Goal: Entertainment & Leisure: Consume media (video, audio)

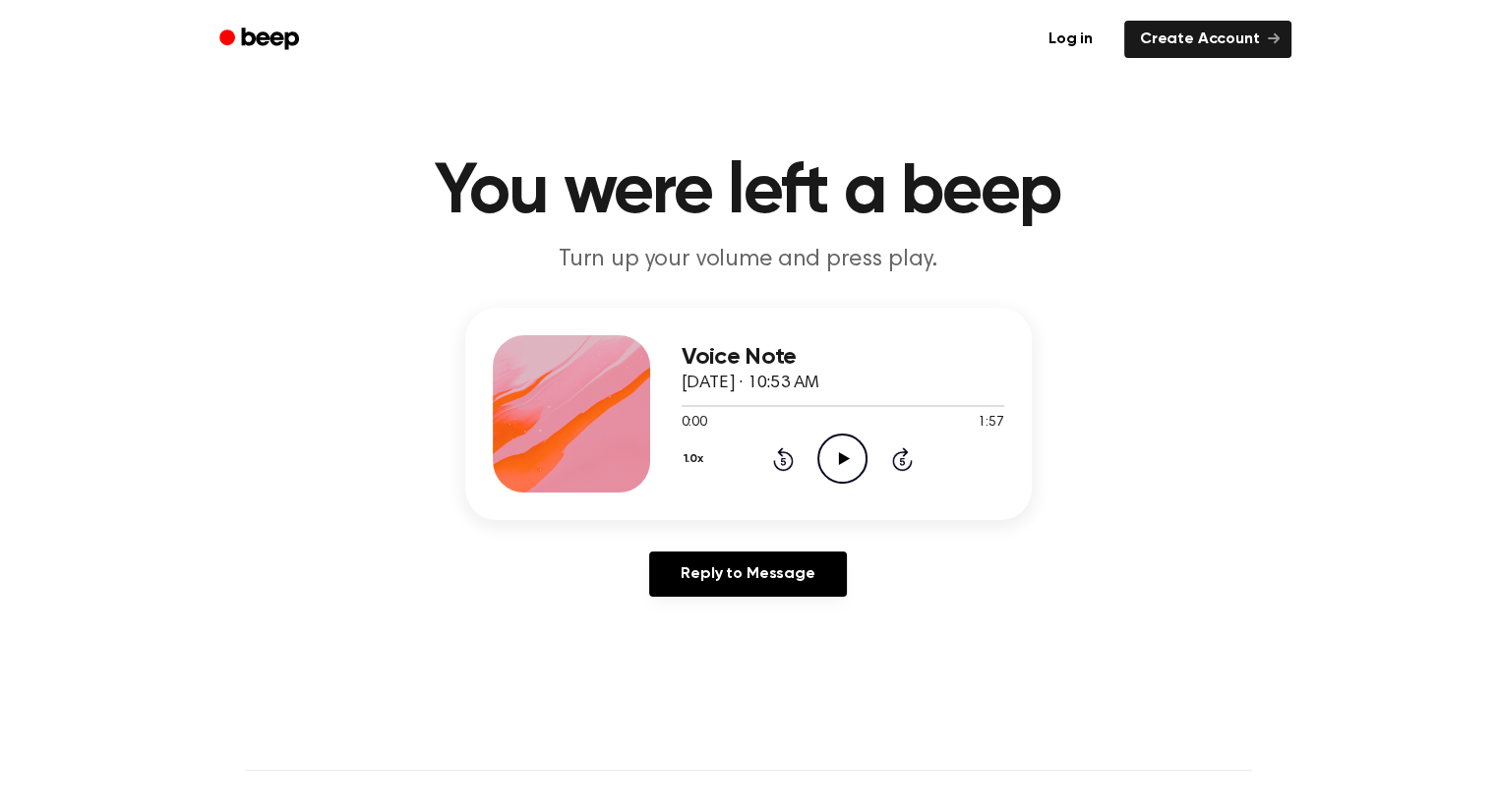
click at [837, 462] on icon "Play Audio" at bounding box center [842, 459] width 51 height 51
click at [846, 465] on icon at bounding box center [842, 459] width 9 height 13
click at [840, 464] on icon at bounding box center [844, 459] width 11 height 13
click at [840, 458] on icon at bounding box center [842, 459] width 9 height 13
click at [775, 460] on icon at bounding box center [783, 460] width 21 height 24
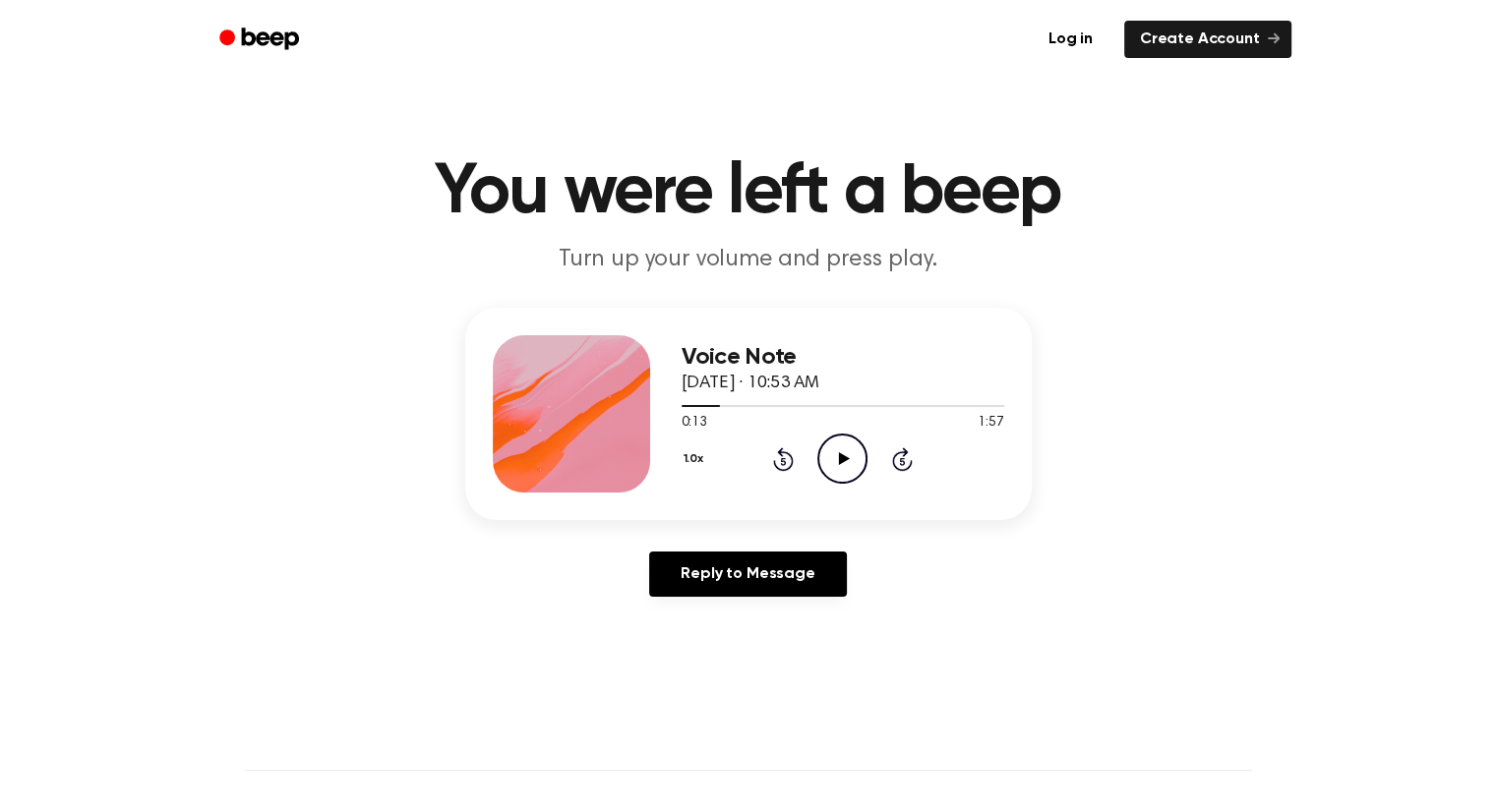
click at [781, 460] on icon at bounding box center [783, 462] width 5 height 8
click at [850, 457] on icon "Play Audio" at bounding box center [842, 459] width 51 height 51
click at [851, 461] on icon "Pause Audio" at bounding box center [842, 459] width 51 height 51
click at [832, 455] on icon "Play Audio" at bounding box center [842, 459] width 51 height 51
click at [849, 456] on icon "Pause Audio" at bounding box center [842, 459] width 51 height 51
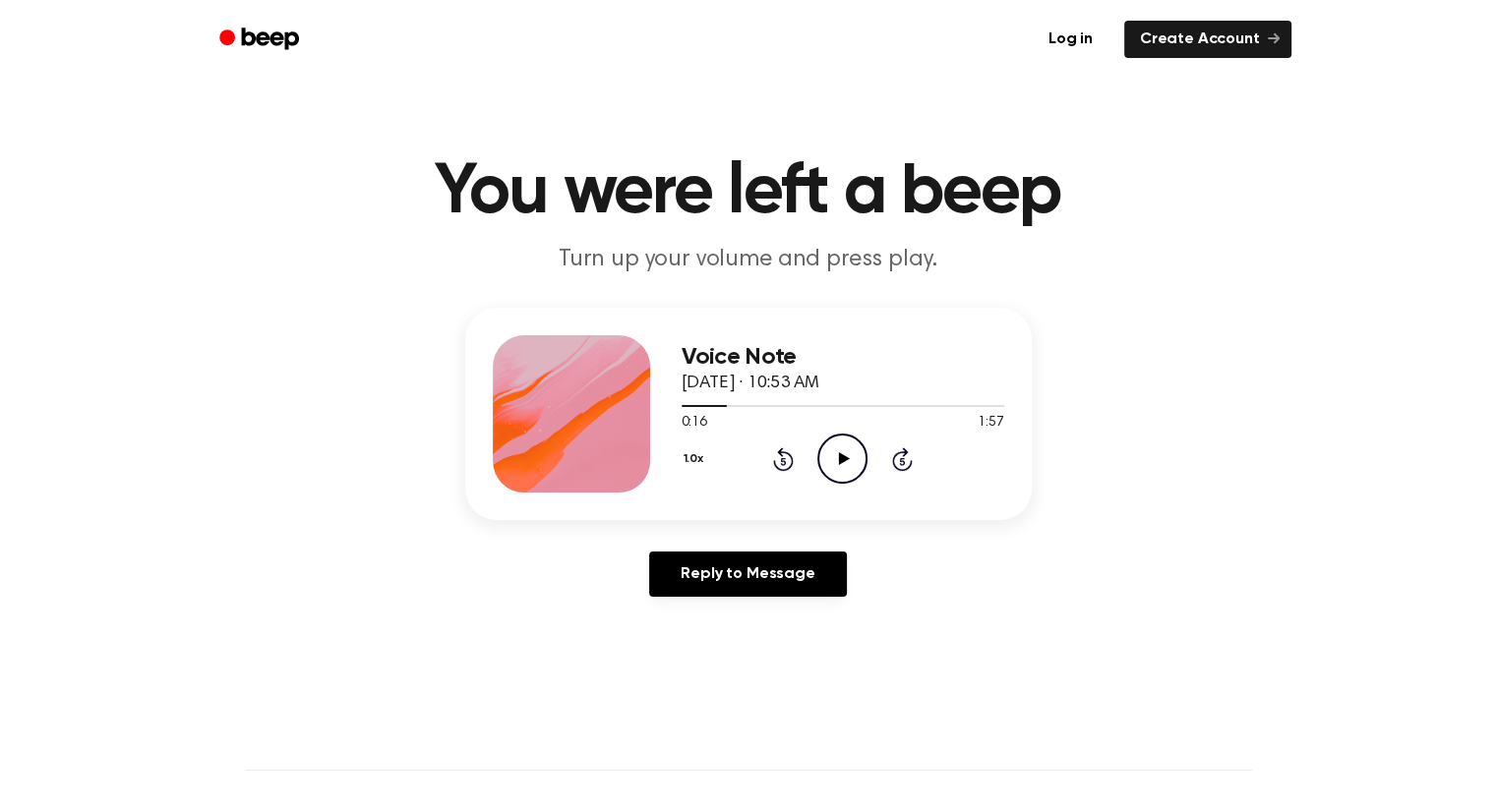
click at [839, 467] on icon "Play Audio" at bounding box center [842, 459] width 51 height 51
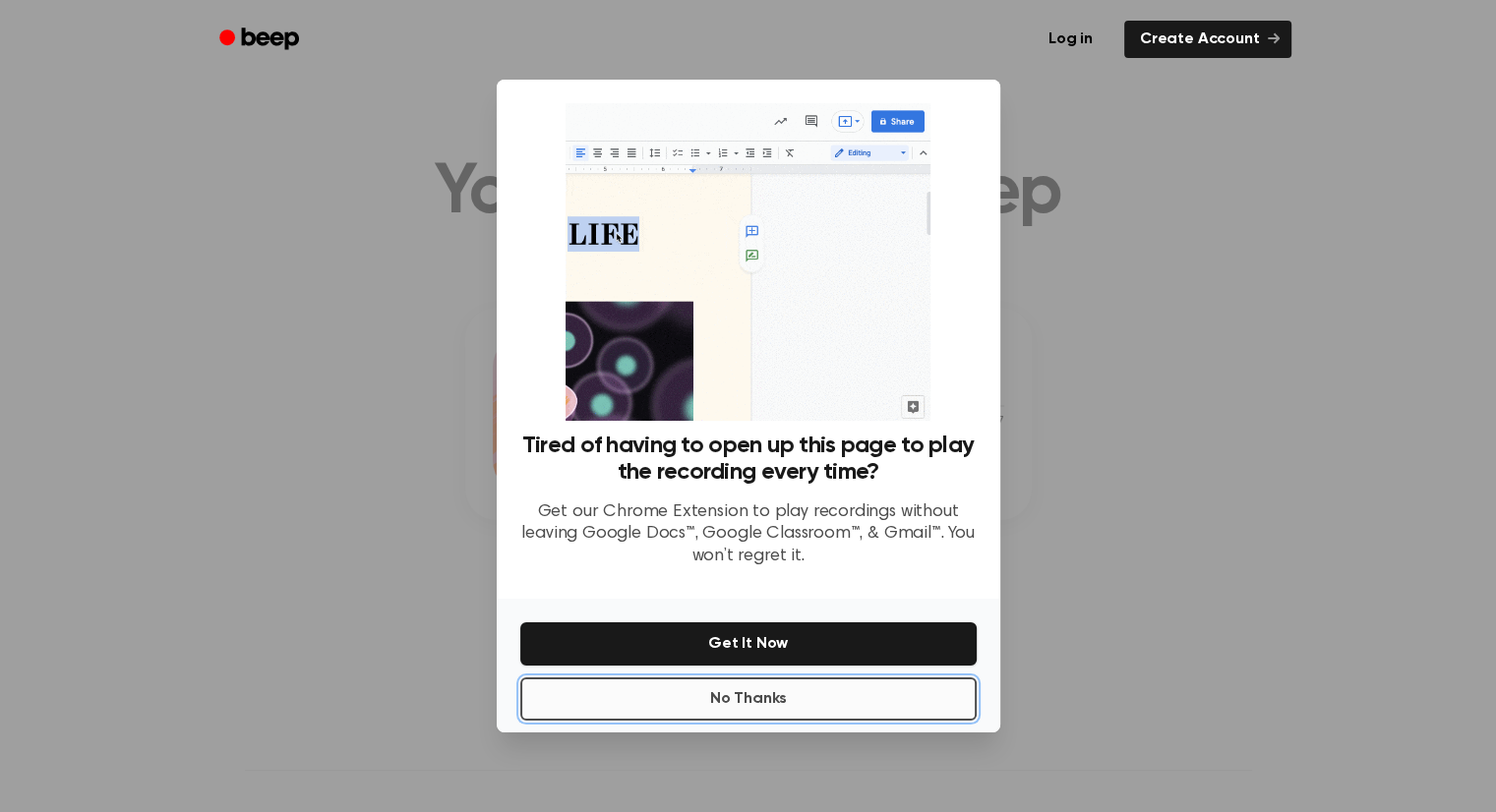
click at [798, 696] on button "No Thanks" at bounding box center [748, 700] width 457 height 44
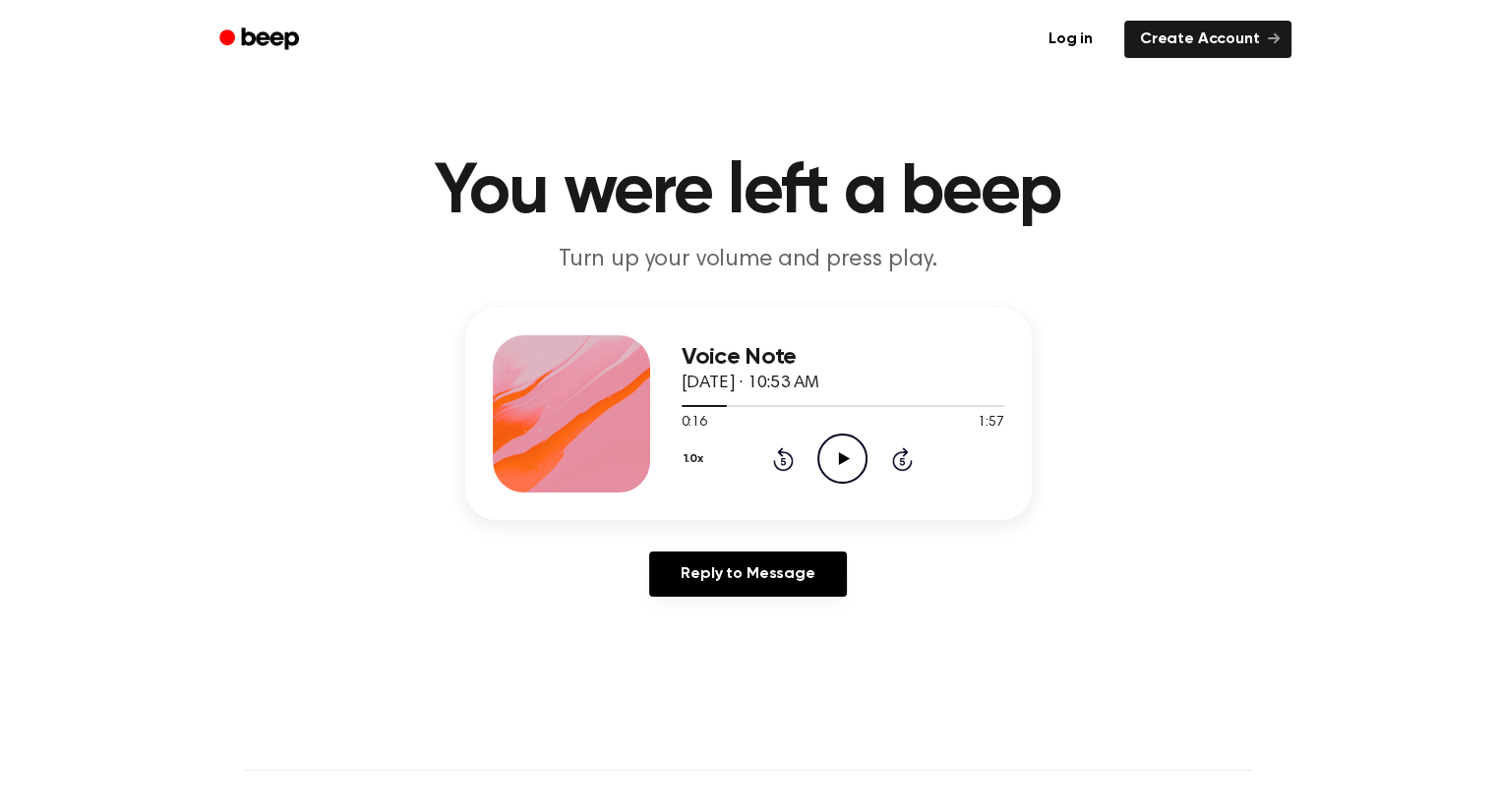
click at [842, 466] on icon "Play Audio" at bounding box center [842, 459] width 51 height 51
click at [845, 455] on icon at bounding box center [842, 459] width 9 height 13
click at [833, 452] on icon "Play Audio" at bounding box center [842, 459] width 51 height 51
click at [843, 454] on icon "Pause Audio" at bounding box center [842, 459] width 51 height 51
click at [831, 437] on circle at bounding box center [842, 459] width 49 height 49
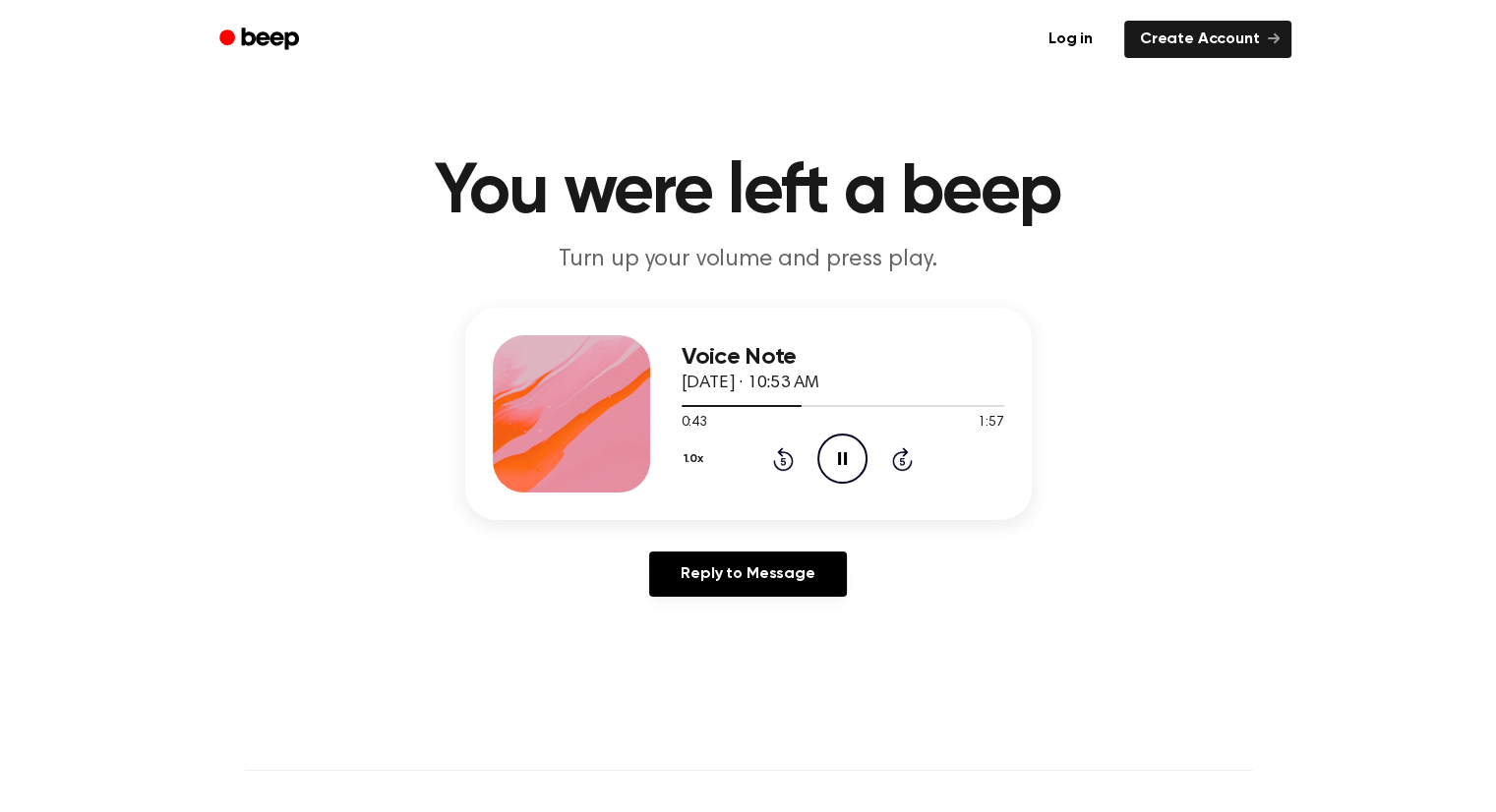
click at [852, 464] on icon "Pause Audio" at bounding box center [842, 459] width 51 height 51
click at [785, 456] on icon "Rewind 5 seconds" at bounding box center [783, 460] width 22 height 26
click at [850, 457] on icon "Play Audio" at bounding box center [842, 459] width 51 height 51
click at [841, 461] on icon "Pause Audio" at bounding box center [842, 459] width 51 height 51
click at [843, 443] on icon "Play Audio" at bounding box center [842, 459] width 51 height 51
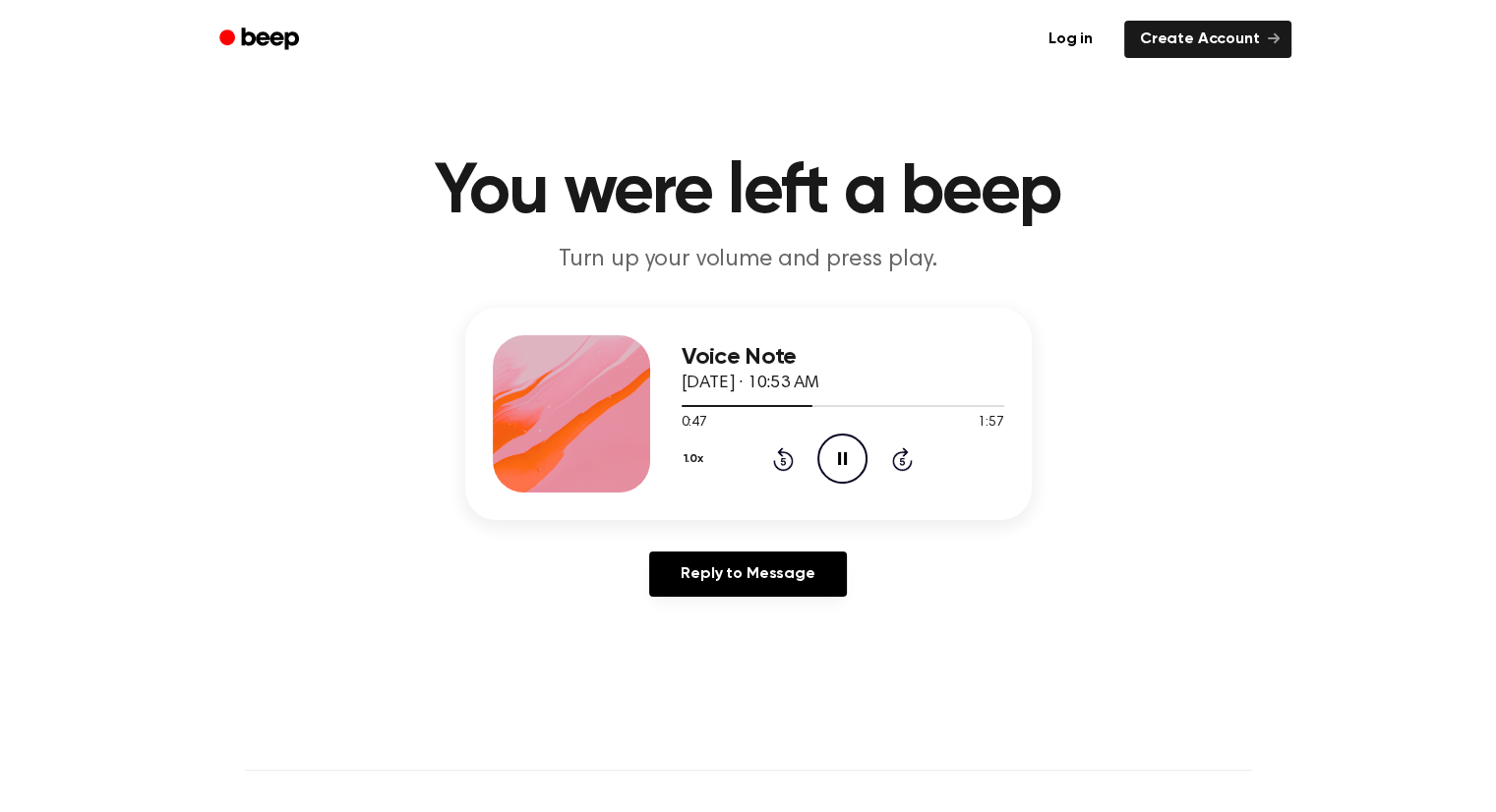
click at [854, 461] on icon "Pause Audio" at bounding box center [842, 459] width 51 height 51
click at [841, 475] on icon "Play Audio" at bounding box center [842, 459] width 51 height 51
click at [846, 456] on icon at bounding box center [842, 459] width 9 height 13
click at [831, 466] on icon "Play Audio" at bounding box center [842, 459] width 51 height 51
click at [838, 462] on icon at bounding box center [842, 459] width 9 height 13
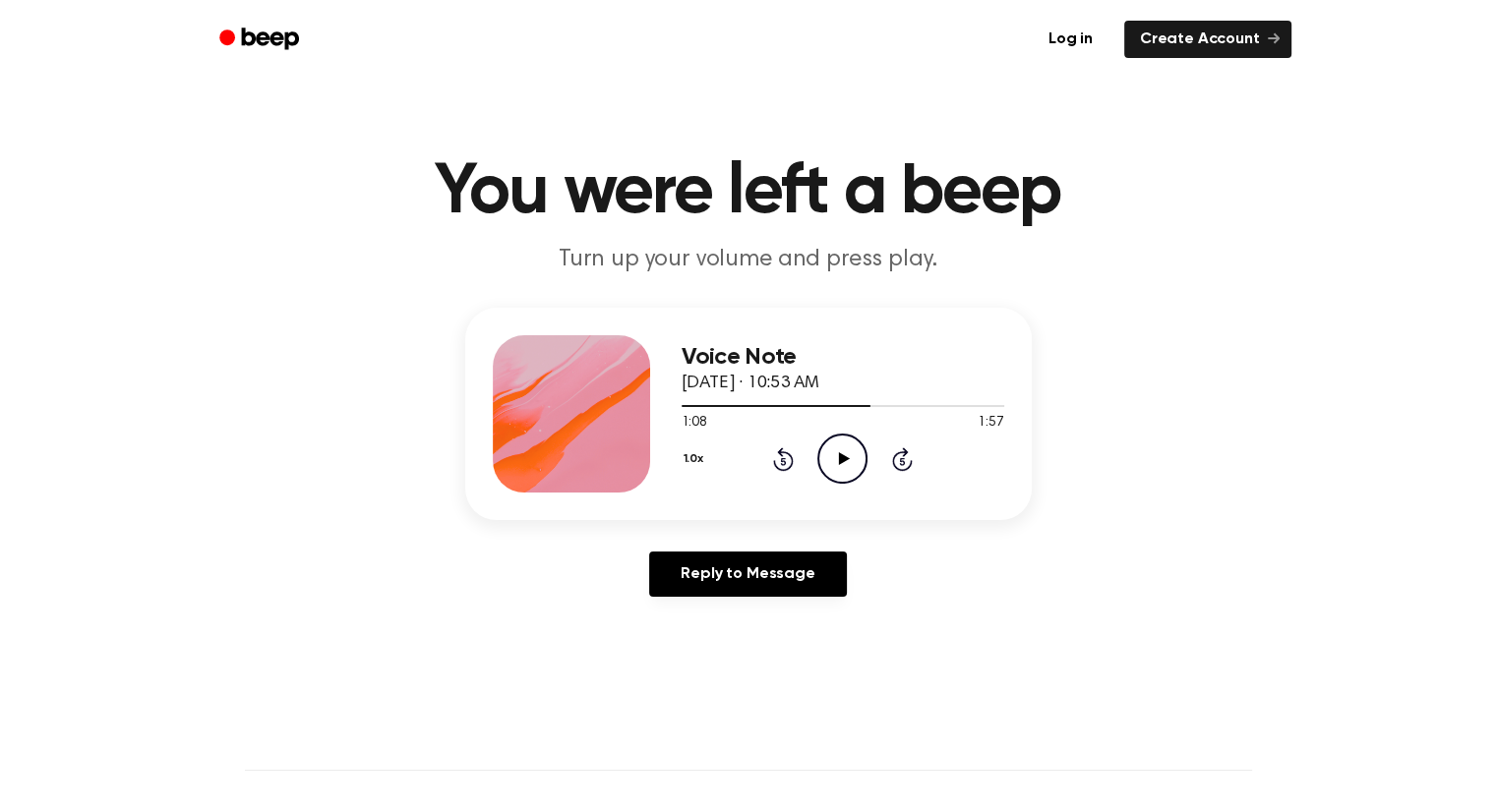
click at [834, 452] on icon "Play Audio" at bounding box center [842, 459] width 51 height 51
click at [834, 452] on icon "Pause Audio" at bounding box center [842, 459] width 51 height 51
click at [836, 437] on icon "Play Audio" at bounding box center [842, 459] width 51 height 51
click at [836, 453] on icon "Pause Audio" at bounding box center [842, 459] width 51 height 51
click at [831, 448] on icon "Play Audio" at bounding box center [842, 459] width 51 height 51
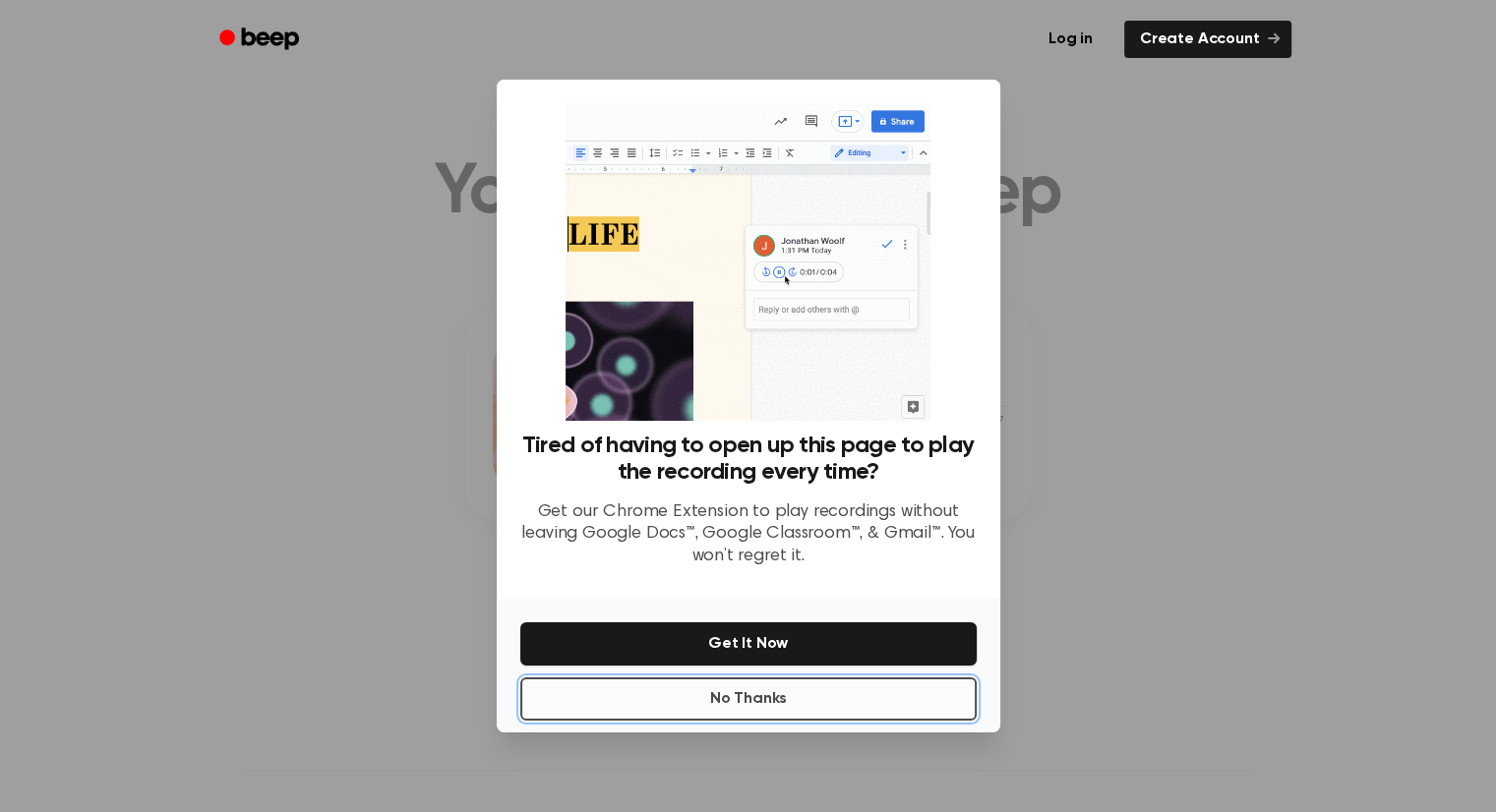
click at [793, 701] on button "No Thanks" at bounding box center [748, 700] width 457 height 44
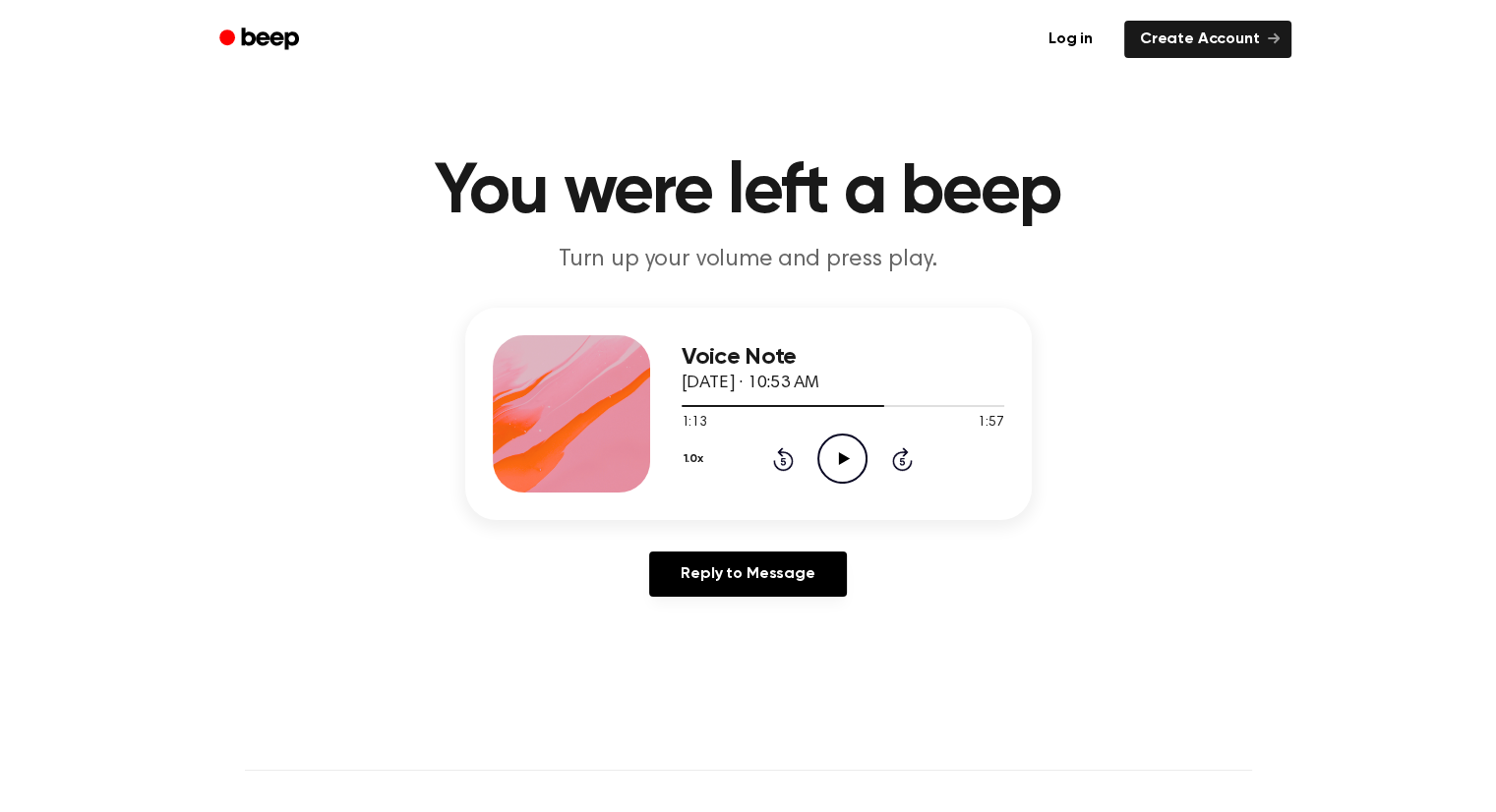
click at [850, 456] on icon "Play Audio" at bounding box center [842, 459] width 51 height 51
click at [839, 472] on icon "Pause Audio" at bounding box center [842, 459] width 51 height 51
click at [834, 474] on icon "Play Audio" at bounding box center [842, 459] width 51 height 51
